Goal: Information Seeking & Learning: Learn about a topic

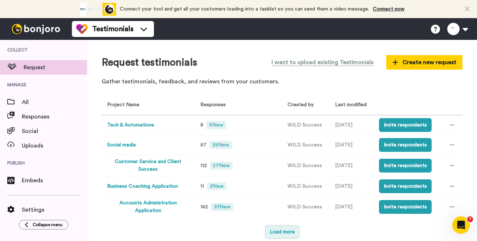
click at [284, 231] on button "Load more" at bounding box center [282, 232] width 34 height 14
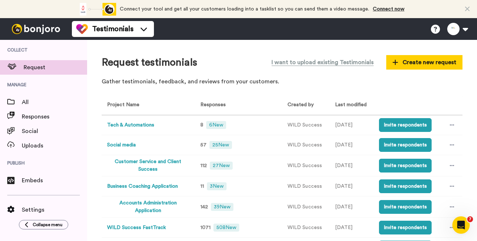
click at [118, 145] on button "Social media" at bounding box center [121, 146] width 29 height 8
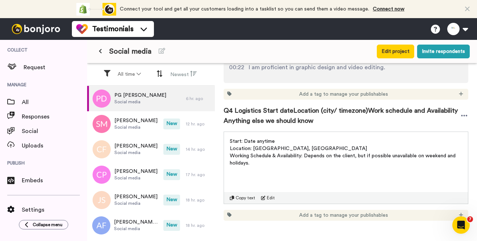
scroll to position [701, 0]
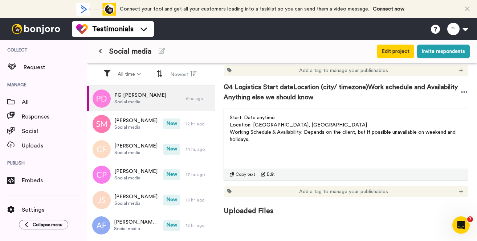
click at [103, 49] on button at bounding box center [100, 51] width 12 height 13
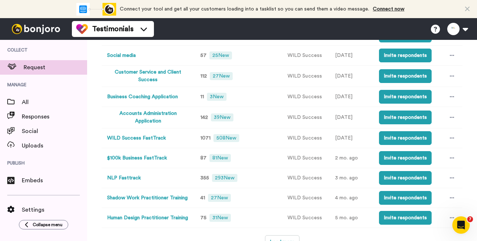
scroll to position [99, 0]
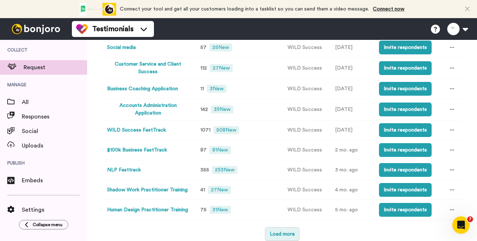
click at [281, 230] on button "Load more" at bounding box center [282, 235] width 34 height 14
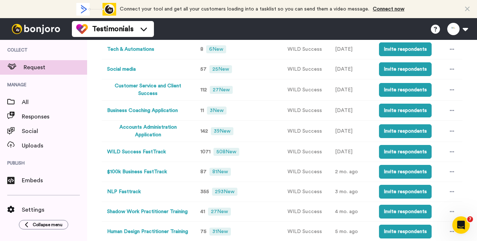
scroll to position [63, 0]
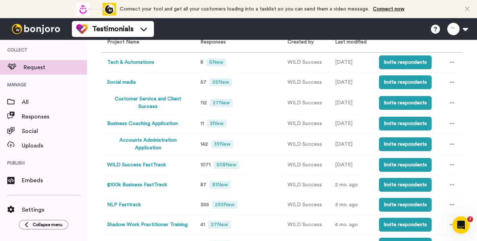
click at [158, 164] on button "WILD Success FastTrack" at bounding box center [136, 166] width 59 height 8
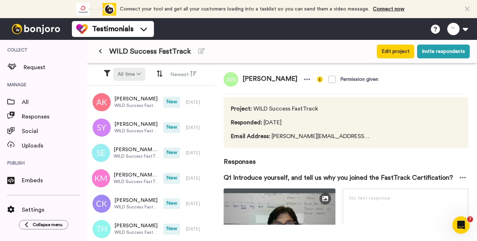
scroll to position [1151, 0]
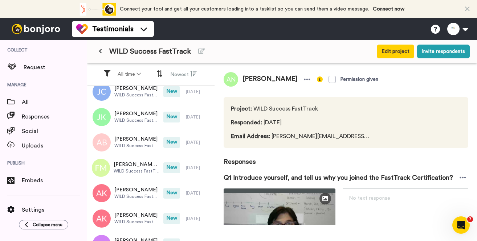
click at [102, 52] on button at bounding box center [100, 51] width 12 height 13
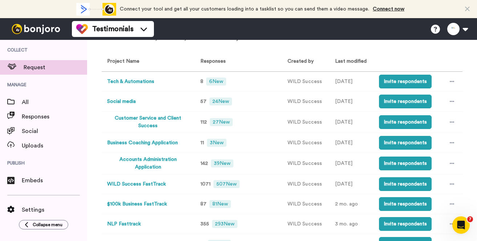
scroll to position [109, 0]
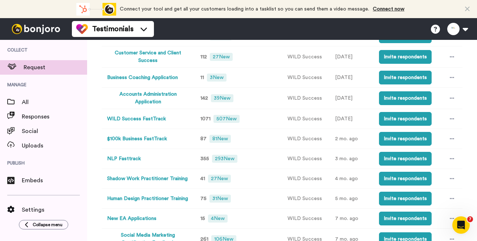
click at [152, 119] on button "WILD Success FastTrack" at bounding box center [136, 119] width 59 height 8
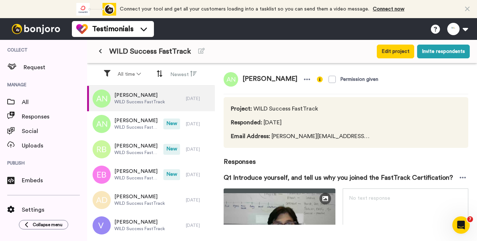
click at [100, 47] on button at bounding box center [100, 51] width 12 height 13
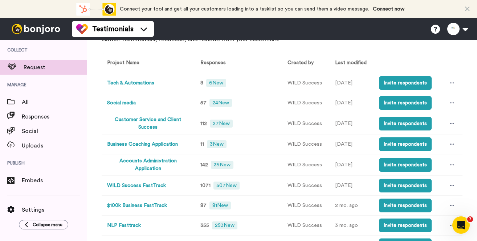
scroll to position [109, 0]
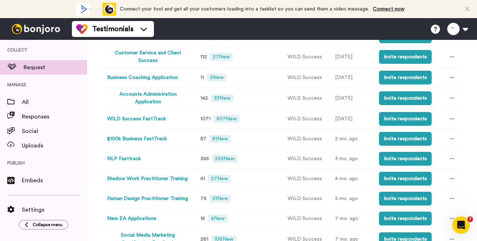
click at [128, 157] on button "NLP Fasttrack" at bounding box center [124, 159] width 34 height 8
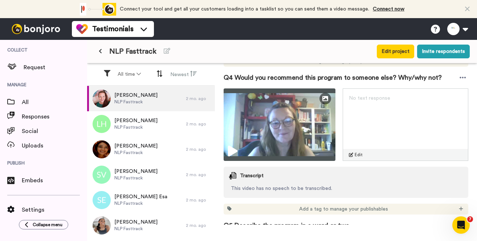
scroll to position [726, 0]
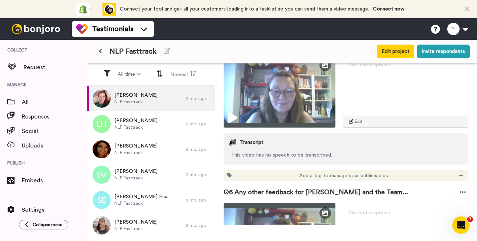
click at [102, 51] on icon at bounding box center [100, 51] width 3 height 5
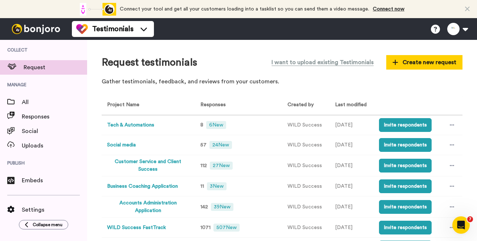
drag, startPoint x: 125, startPoint y: 142, endPoint x: 284, endPoint y: 82, distance: 170.3
click at [284, 82] on p "Gather testimonials, feedback, and reviews from your customers." at bounding box center [282, 82] width 361 height 8
click at [129, 145] on button "Social media" at bounding box center [121, 146] width 29 height 8
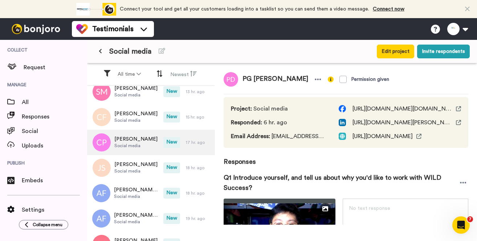
scroll to position [73, 0]
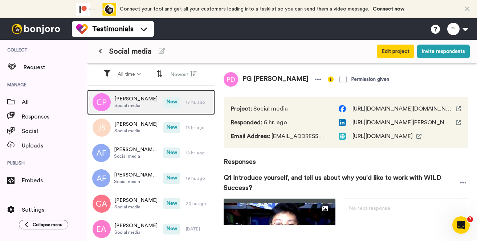
click at [145, 110] on div "[PERSON_NAME] Social media" at bounding box center [125, 102] width 76 height 25
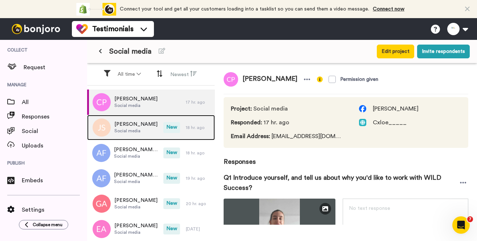
click at [132, 129] on span "Social media" at bounding box center [135, 131] width 43 height 6
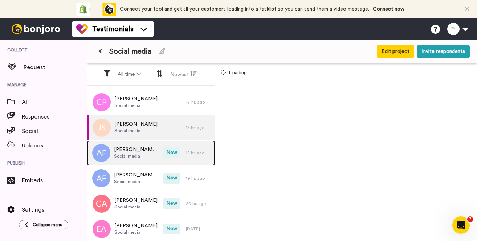
click at [131, 148] on span "[PERSON_NAME] FAMUDI" at bounding box center [137, 149] width 46 height 7
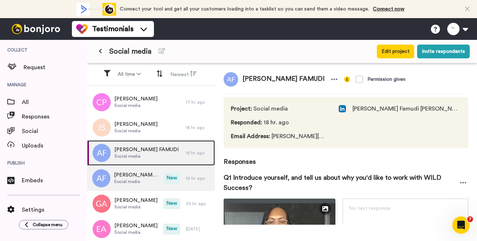
scroll to position [182, 0]
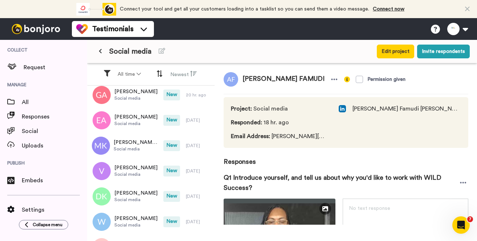
click at [96, 49] on button at bounding box center [100, 51] width 12 height 13
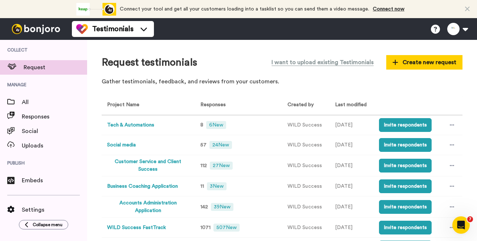
click at [131, 147] on button "Social media" at bounding box center [121, 146] width 29 height 8
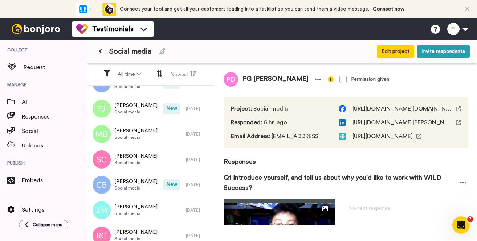
scroll to position [545, 0]
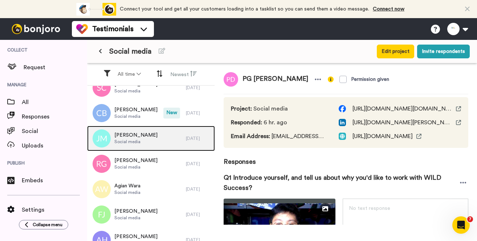
click at [154, 137] on div "[PERSON_NAME] Social media" at bounding box center [136, 138] width 99 height 25
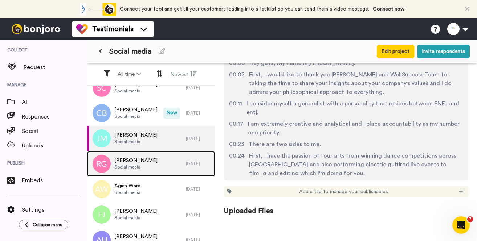
click at [141, 162] on span "[PERSON_NAME]" at bounding box center [135, 160] width 43 height 7
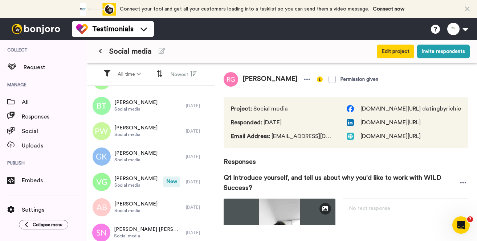
scroll to position [1271, 0]
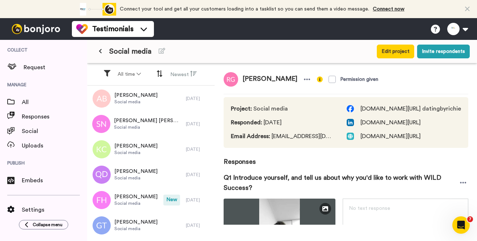
click at [101, 49] on icon at bounding box center [100, 51] width 3 height 5
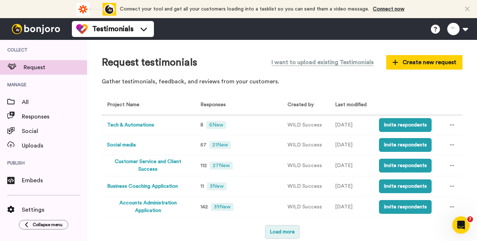
click at [289, 235] on button "Load more" at bounding box center [282, 232] width 34 height 14
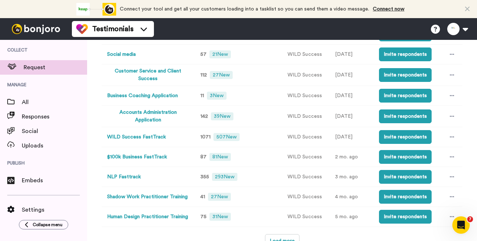
scroll to position [99, 0]
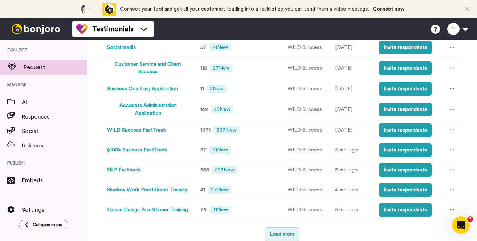
click at [283, 233] on button "Load more" at bounding box center [282, 235] width 34 height 14
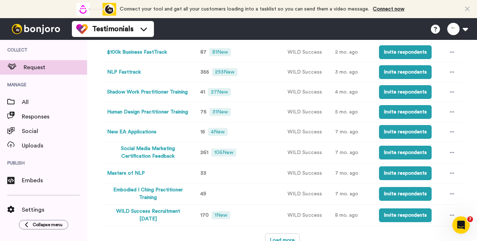
scroll to position [203, 0]
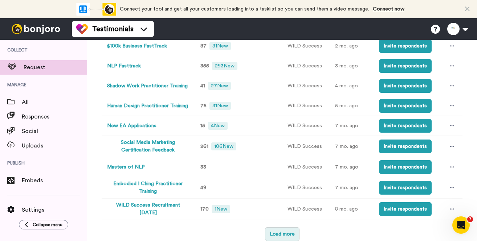
click at [275, 228] on button "Load more" at bounding box center [282, 235] width 34 height 14
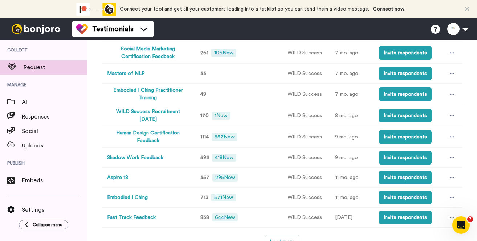
scroll to position [305, 0]
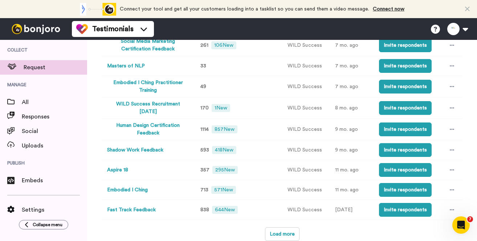
click at [147, 132] on button "Human Design Certification Feedback" at bounding box center [148, 129] width 82 height 15
